Goal: Information Seeking & Learning: Learn about a topic

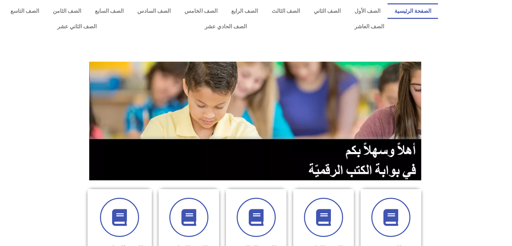
click at [511, 70] on section at bounding box center [256, 121] width 512 height 129
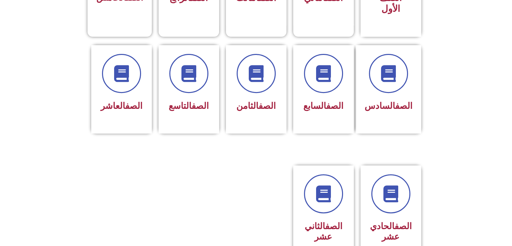
scroll to position [269, 0]
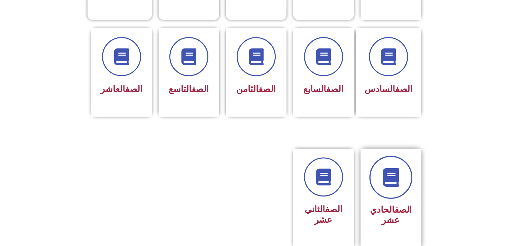
click at [388, 169] on icon at bounding box center [390, 177] width 19 height 19
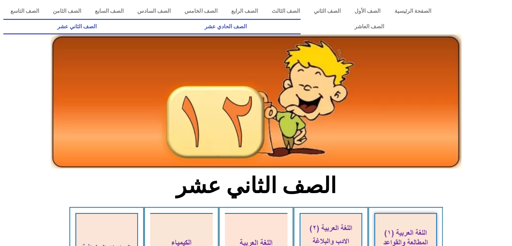
click at [300, 24] on link "الصف الحادي عشر" at bounding box center [225, 26] width 150 height 15
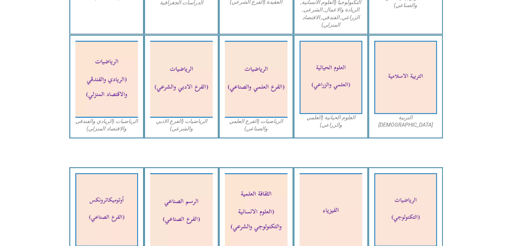
scroll to position [423, 0]
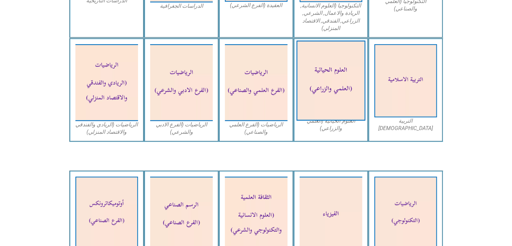
click at [332, 77] on img at bounding box center [330, 81] width 69 height 80
click at [332, 93] on img at bounding box center [330, 81] width 69 height 80
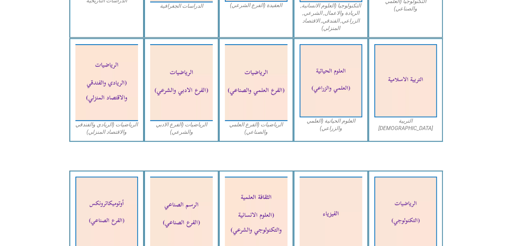
click at [327, 129] on figcaption "العلوم الحياتية (العلمي والزراعي)" at bounding box center [330, 124] width 63 height 15
drag, startPoint x: 511, startPoint y: 70, endPoint x: 510, endPoint y: 59, distance: 11.2
click at [510, 59] on icon at bounding box center [256, 63] width 512 height 51
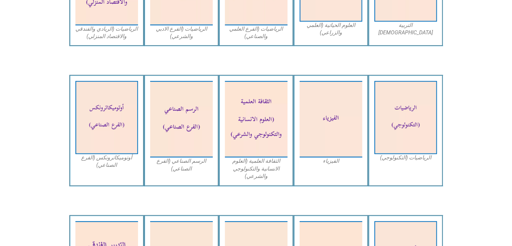
scroll to position [520, 0]
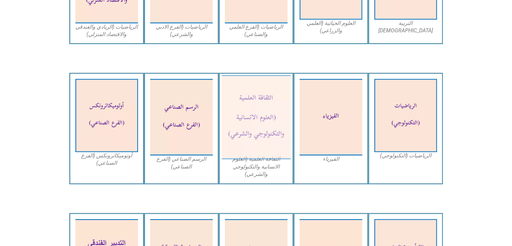
click at [238, 121] on img at bounding box center [255, 117] width 69 height 84
click at [252, 157] on img at bounding box center [255, 117] width 69 height 84
click at [253, 161] on figcaption "الثقافة العلمية (العلوم الانسانية والتكنولوجي والشرعي)" at bounding box center [256, 166] width 63 height 23
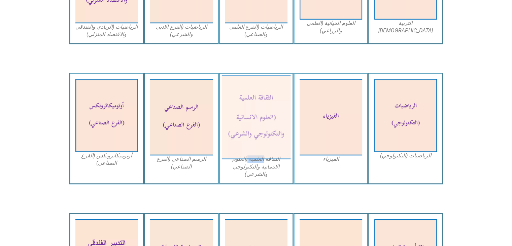
click at [266, 132] on img at bounding box center [255, 117] width 69 height 84
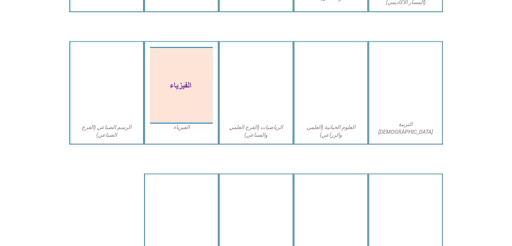
scroll to position [1243, 0]
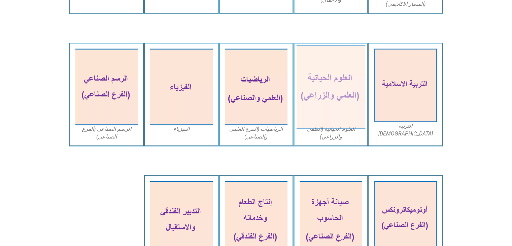
click at [335, 83] on img at bounding box center [330, 87] width 69 height 84
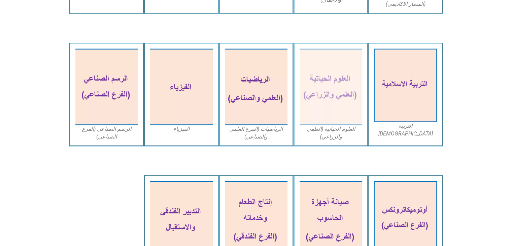
click at [329, 134] on figcaption "العلوم الحياتية (العلمي والزراعي)" at bounding box center [330, 132] width 63 height 15
click at [330, 130] on figcaption "العلوم الحياتية (العلمي والزراعي)" at bounding box center [330, 132] width 63 height 15
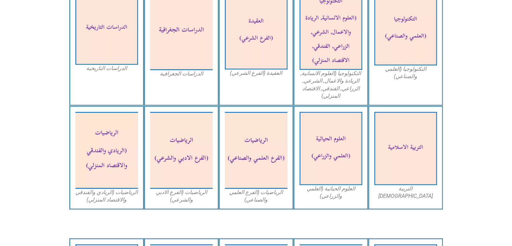
scroll to position [357, 0]
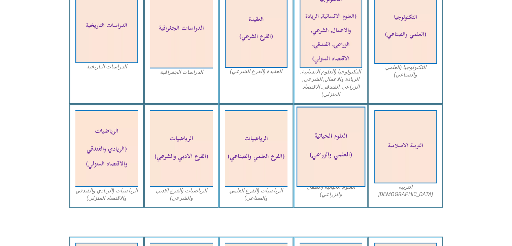
click at [331, 148] on img at bounding box center [330, 147] width 69 height 80
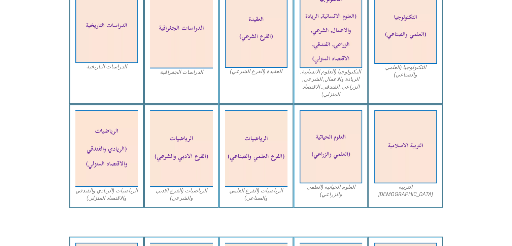
click at [327, 193] on figcaption "العلوم الحياتية (العلمي والزراعي)" at bounding box center [330, 190] width 63 height 15
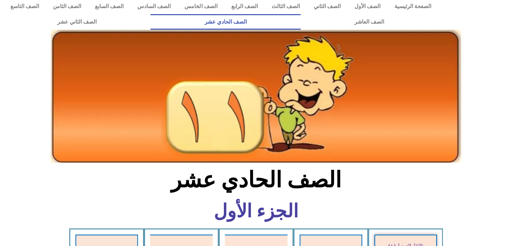
scroll to position [0, 0]
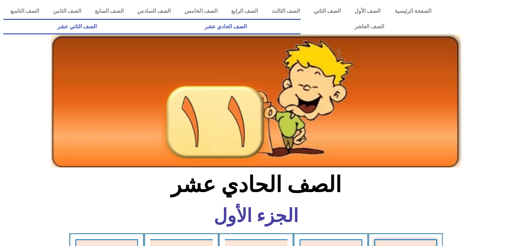
click at [114, 24] on link "الصف الثاني عشر" at bounding box center [76, 26] width 147 height 15
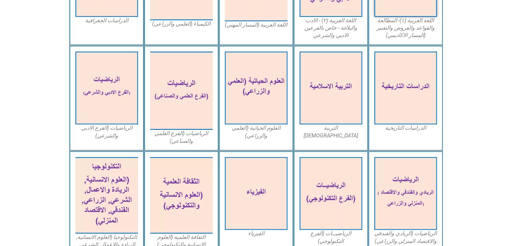
scroll to position [268, 0]
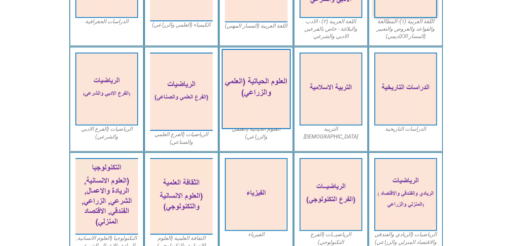
click at [279, 92] on img at bounding box center [255, 89] width 69 height 80
click at [269, 90] on img at bounding box center [255, 89] width 69 height 80
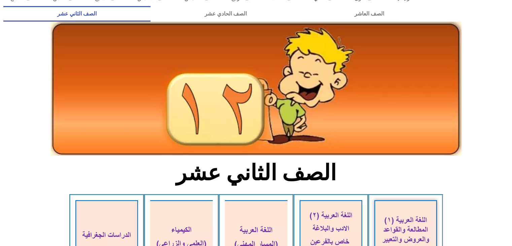
scroll to position [0, 0]
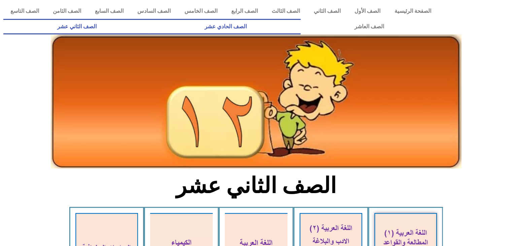
click at [300, 27] on link "الصف الحادي عشر" at bounding box center [225, 26] width 150 height 15
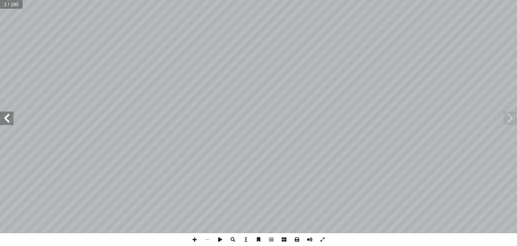
click at [509, 117] on span at bounding box center [509, 117] width 13 height 13
click at [6, 123] on span at bounding box center [6, 117] width 13 height 13
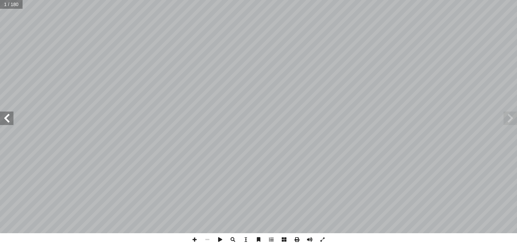
click at [6, 123] on span at bounding box center [6, 117] width 13 height 13
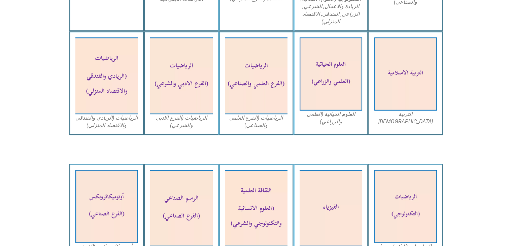
scroll to position [215, 0]
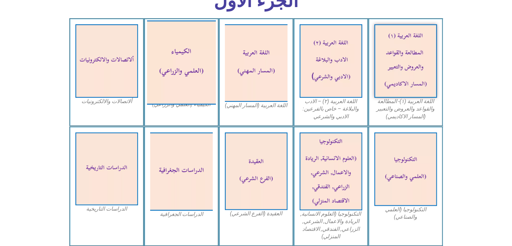
click at [181, 56] on img at bounding box center [181, 62] width 69 height 84
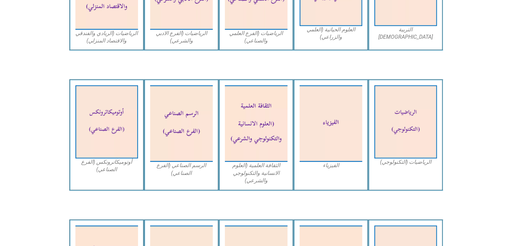
scroll to position [512, 0]
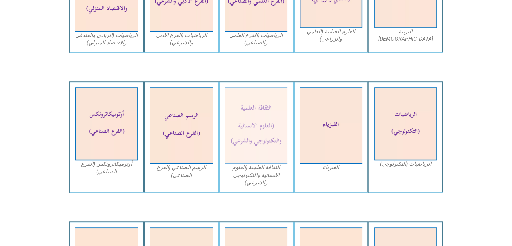
click at [253, 168] on figcaption "الثقافة العلمية (العلوم الانسانية والتكنولوجي والشرعي)" at bounding box center [256, 175] width 63 height 23
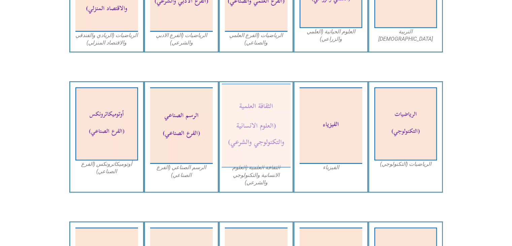
click at [262, 138] on img at bounding box center [255, 125] width 69 height 84
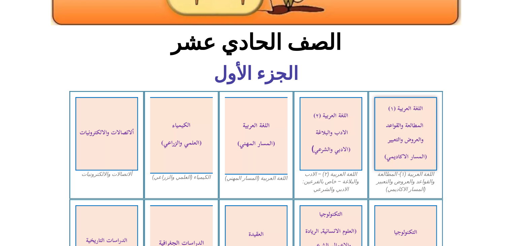
scroll to position [151, 0]
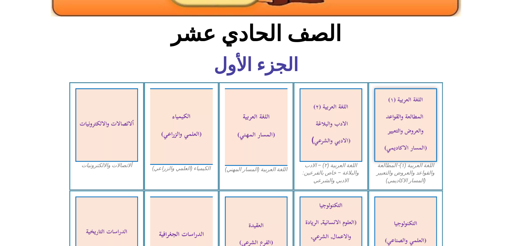
click at [240, 61] on h6 "الجزء الأول" at bounding box center [256, 65] width 222 height 19
